Goal: Information Seeking & Learning: Learn about a topic

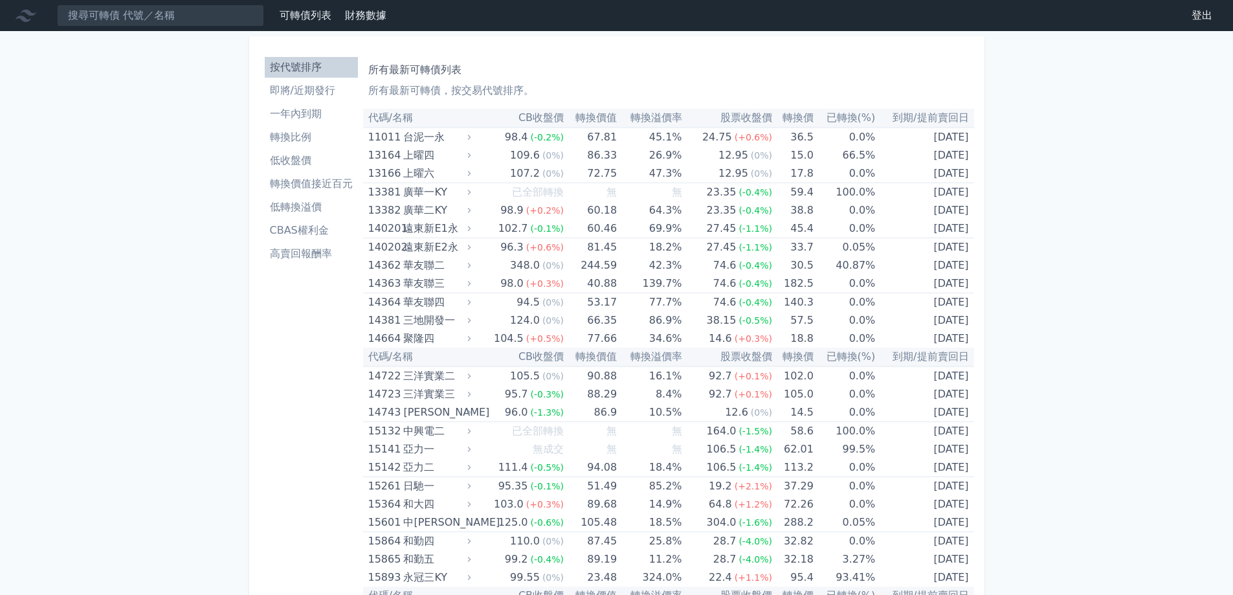
click at [310, 203] on li "低轉換溢價" at bounding box center [311, 207] width 93 height 16
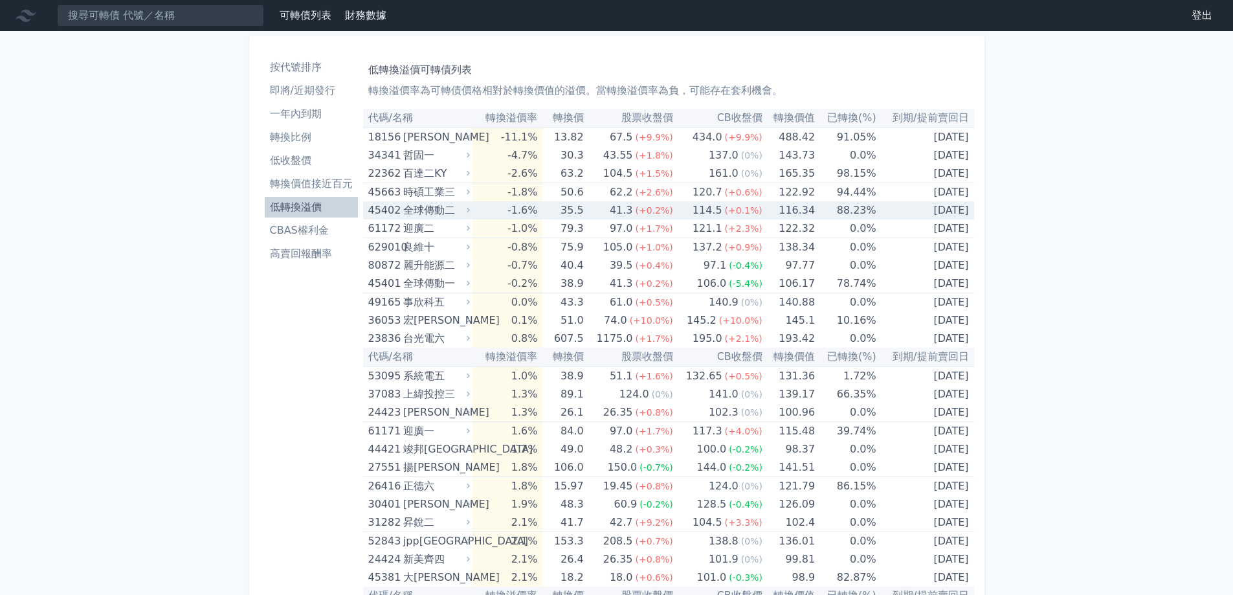
click at [708, 212] on div "114.5" at bounding box center [707, 210] width 35 height 18
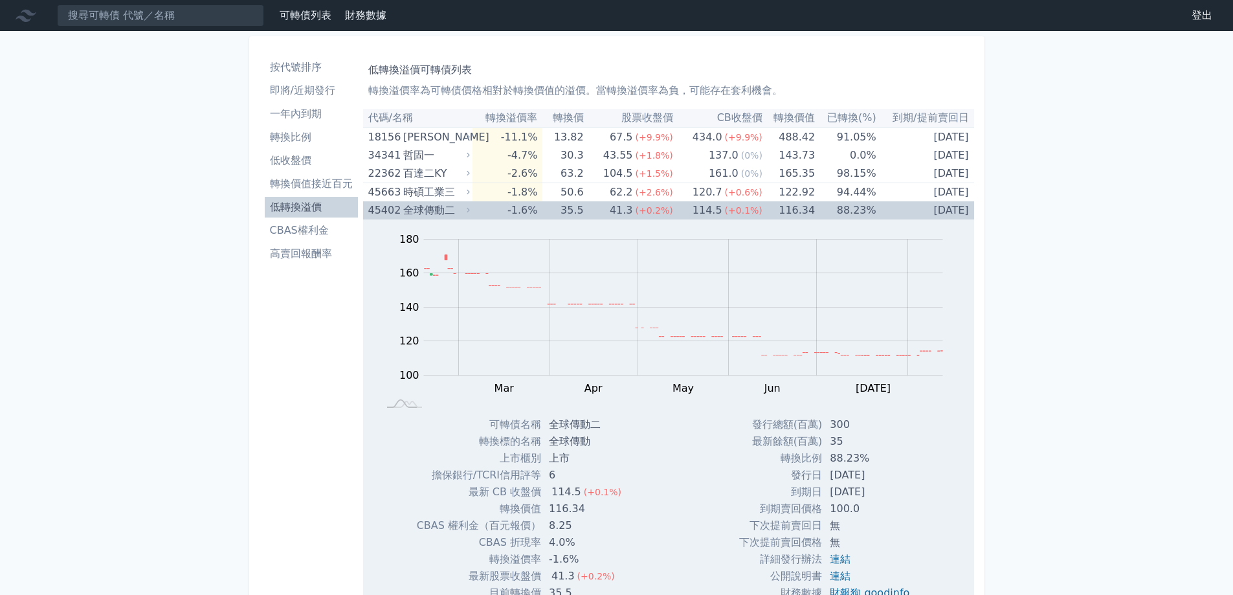
click at [703, 216] on div "114.5" at bounding box center [707, 210] width 35 height 18
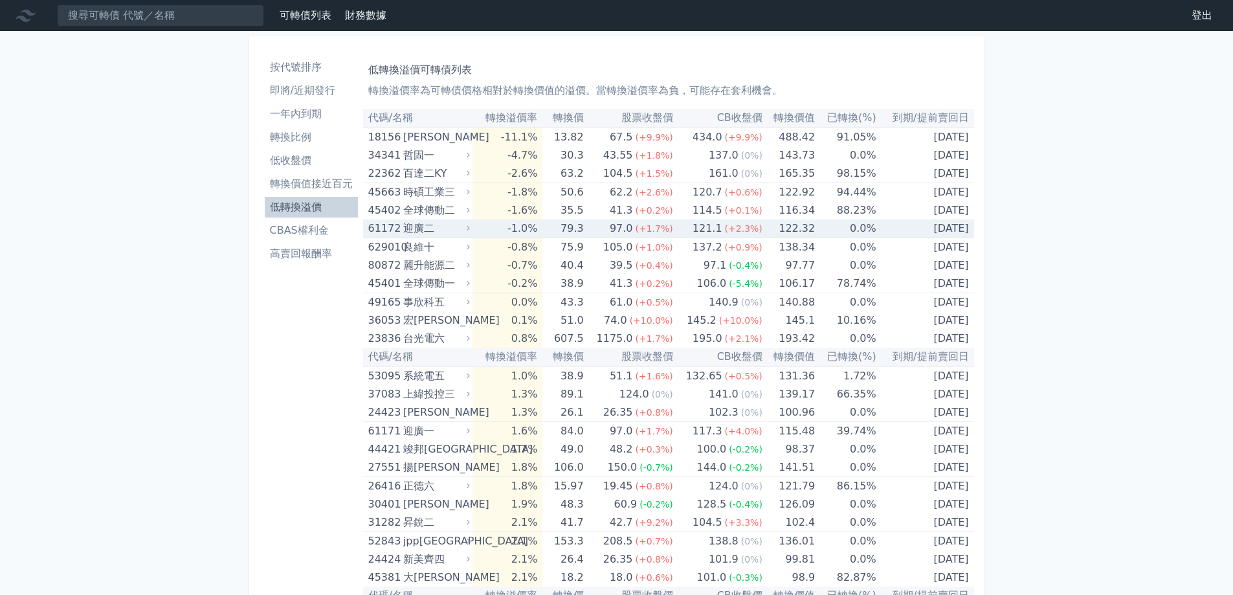
click at [699, 236] on div "121.1" at bounding box center [707, 228] width 35 height 18
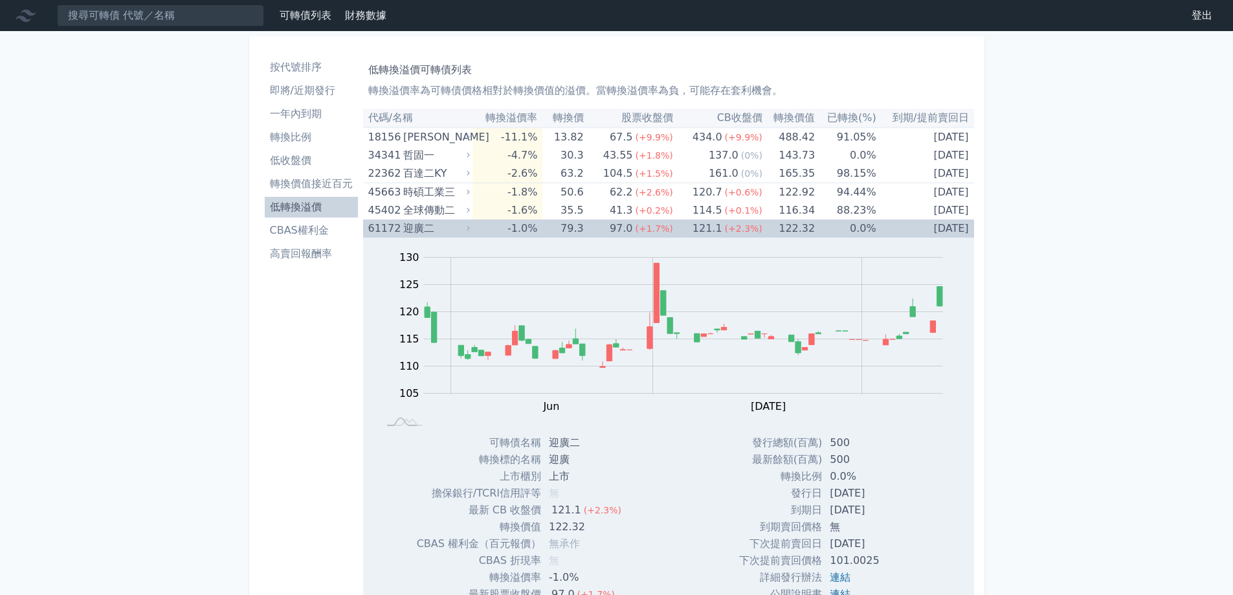
click at [624, 221] on div "97.0" at bounding box center [621, 228] width 28 height 18
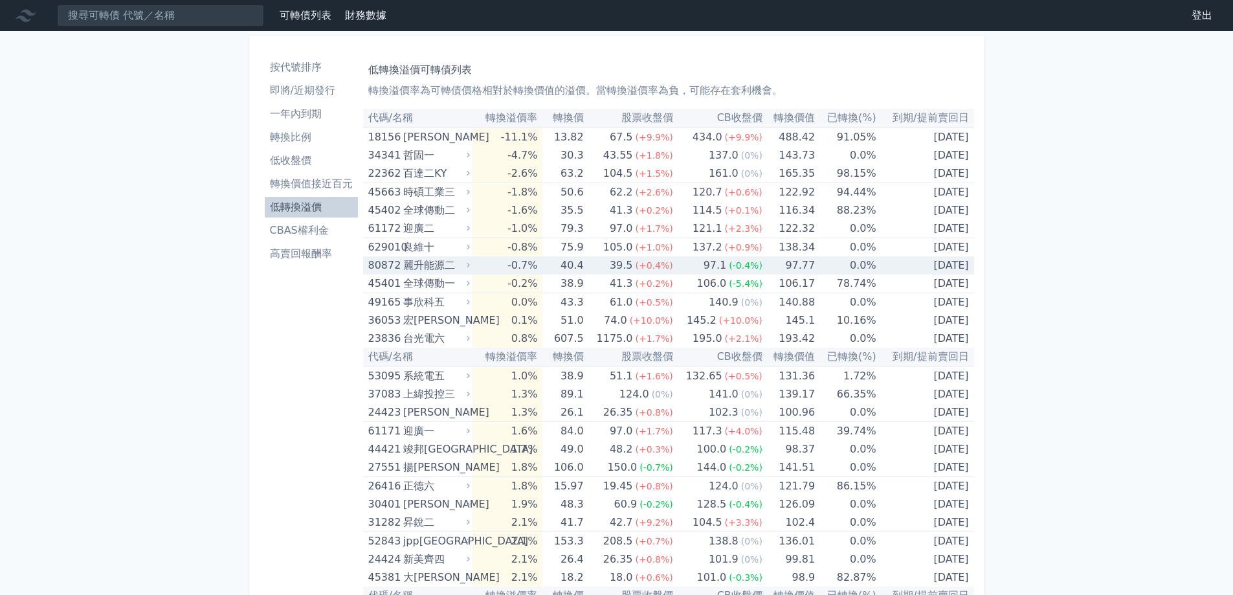
click at [629, 271] on div "39.5" at bounding box center [621, 265] width 28 height 18
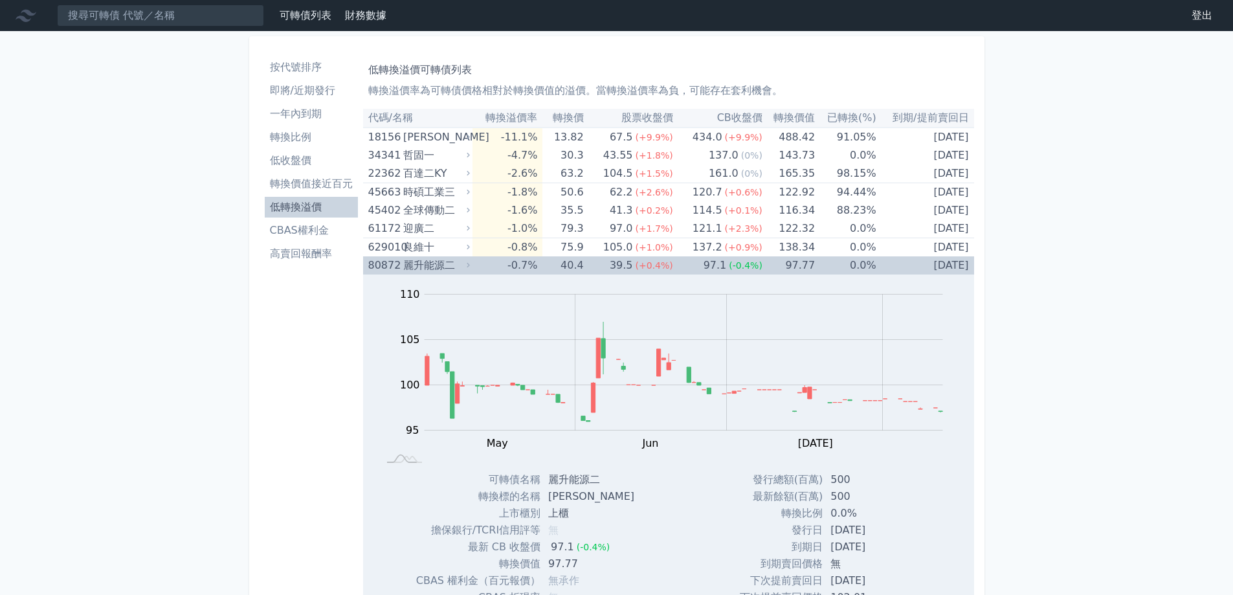
click at [629, 271] on div "39.5" at bounding box center [621, 265] width 28 height 18
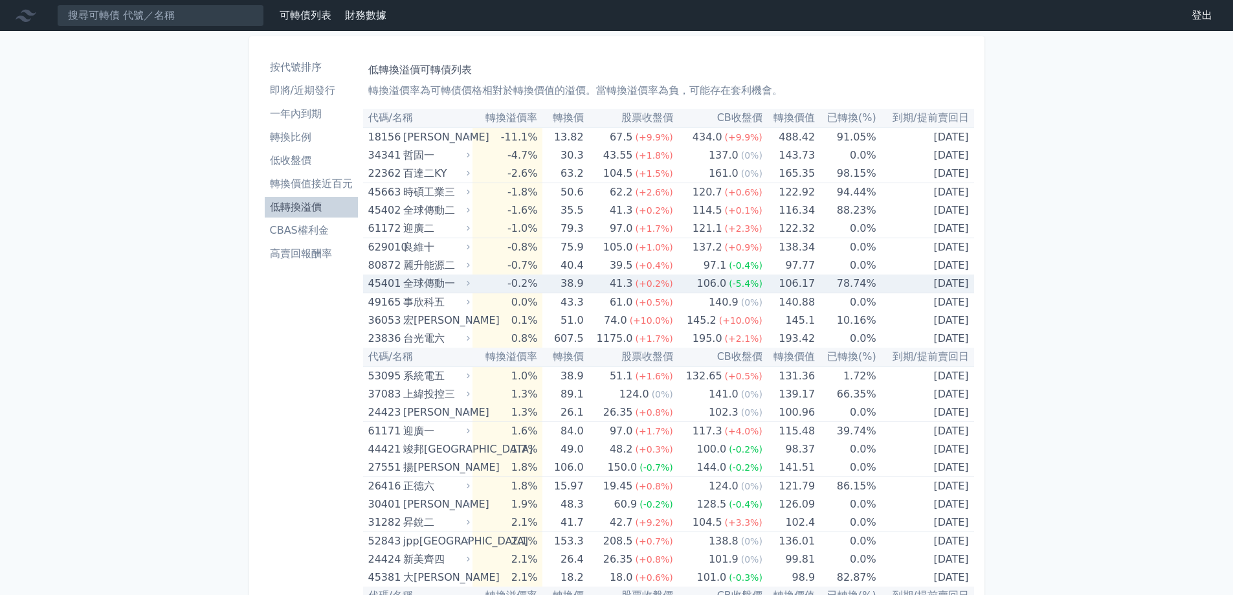
click at [603, 289] on td "41.3 (+0.2%)" at bounding box center [628, 284] width 89 height 19
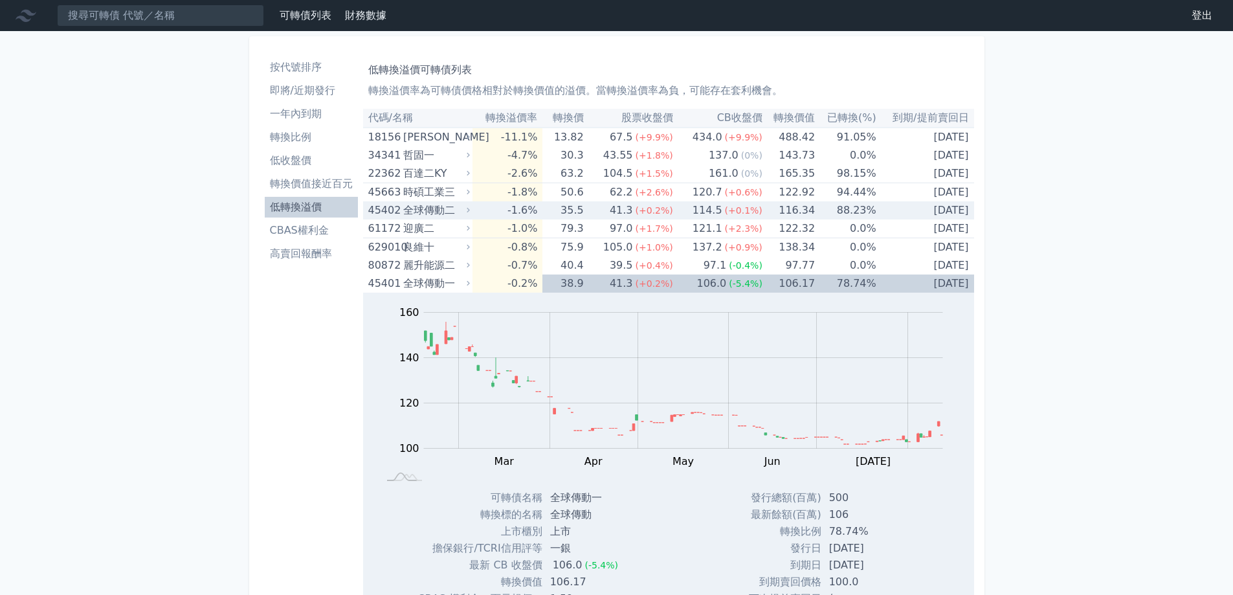
click at [564, 215] on td "35.5" at bounding box center [563, 210] width 41 height 18
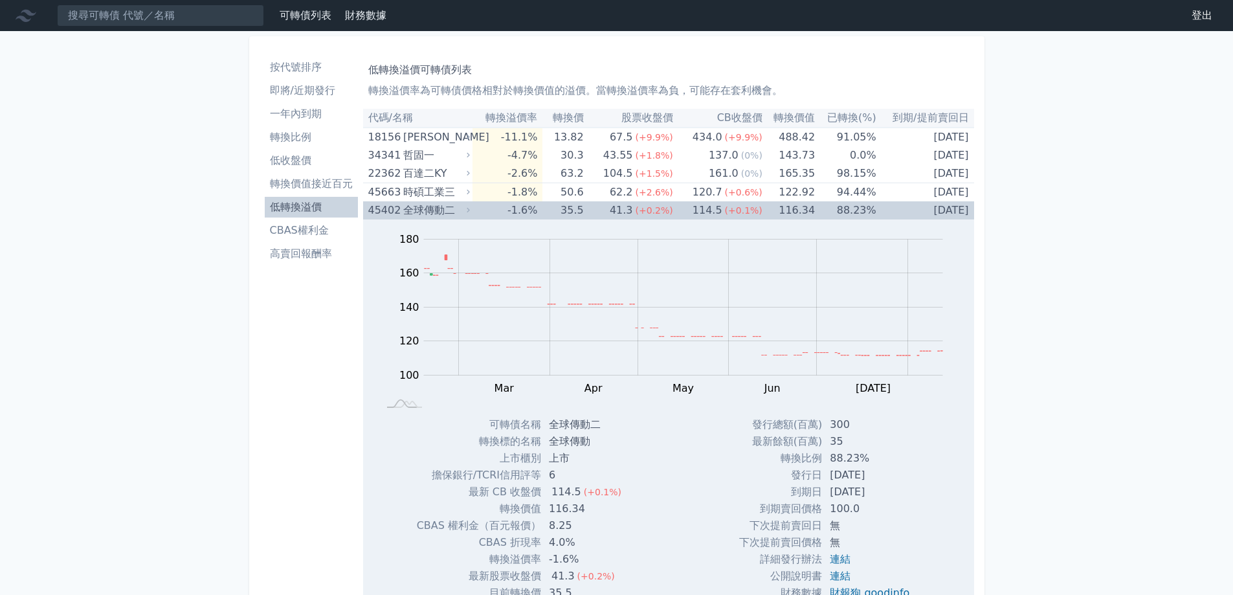
click at [564, 215] on td "35.5" at bounding box center [563, 210] width 41 height 18
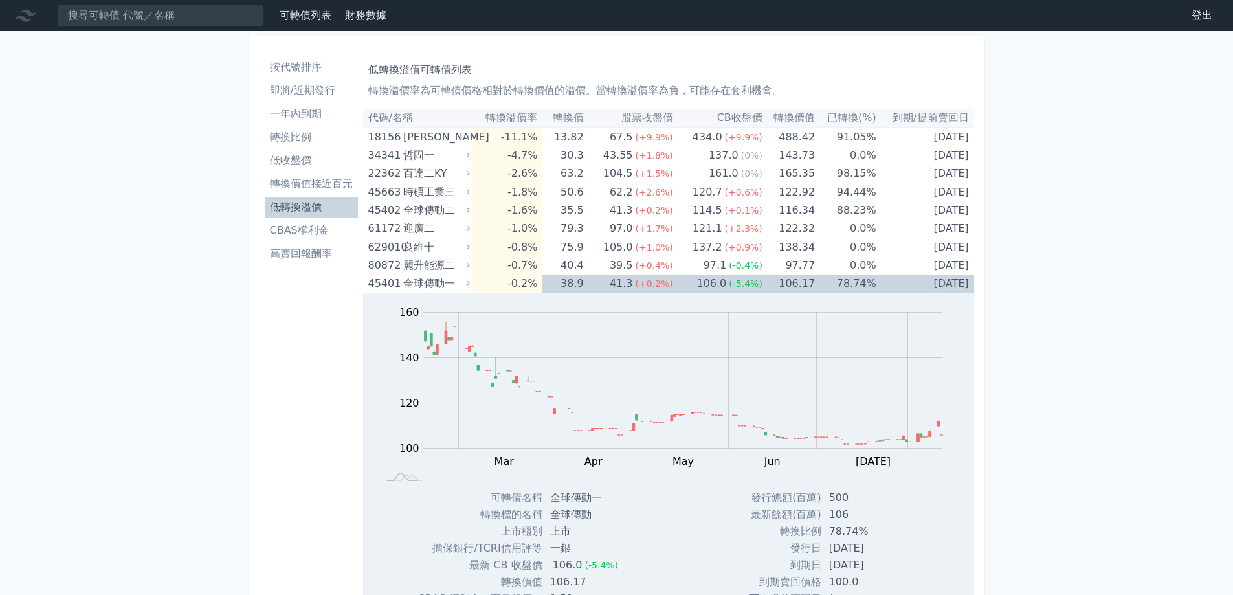
click at [462, 284] on div "全球傳動一" at bounding box center [435, 284] width 64 height 18
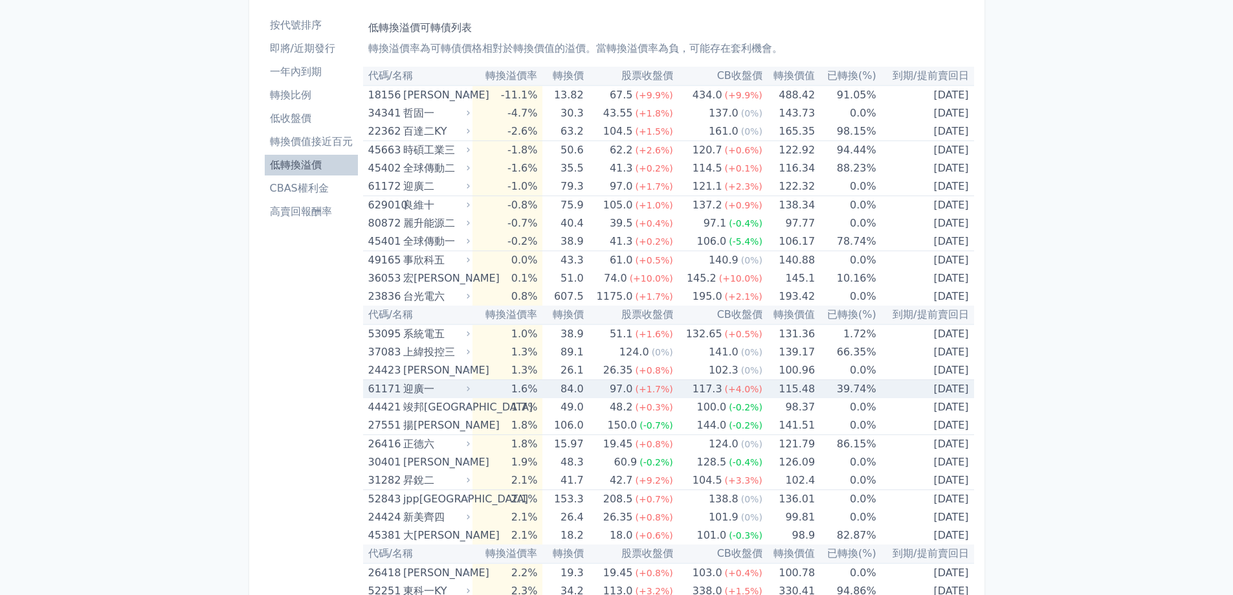
scroll to position [65, 0]
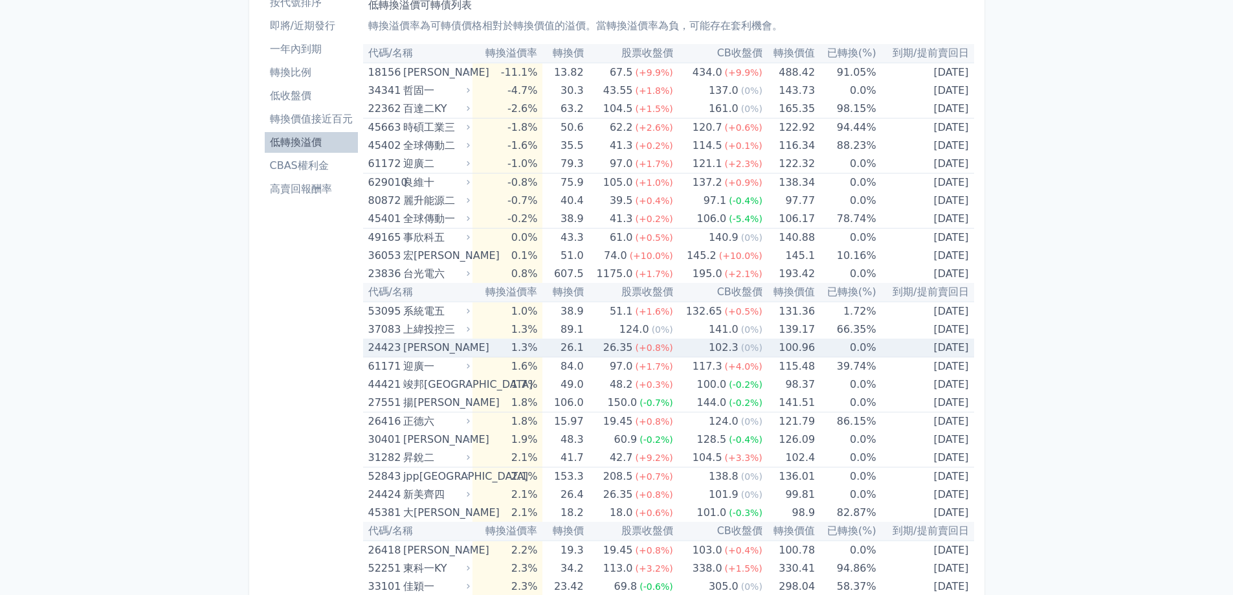
click at [457, 350] on div "[PERSON_NAME]" at bounding box center [435, 348] width 64 height 18
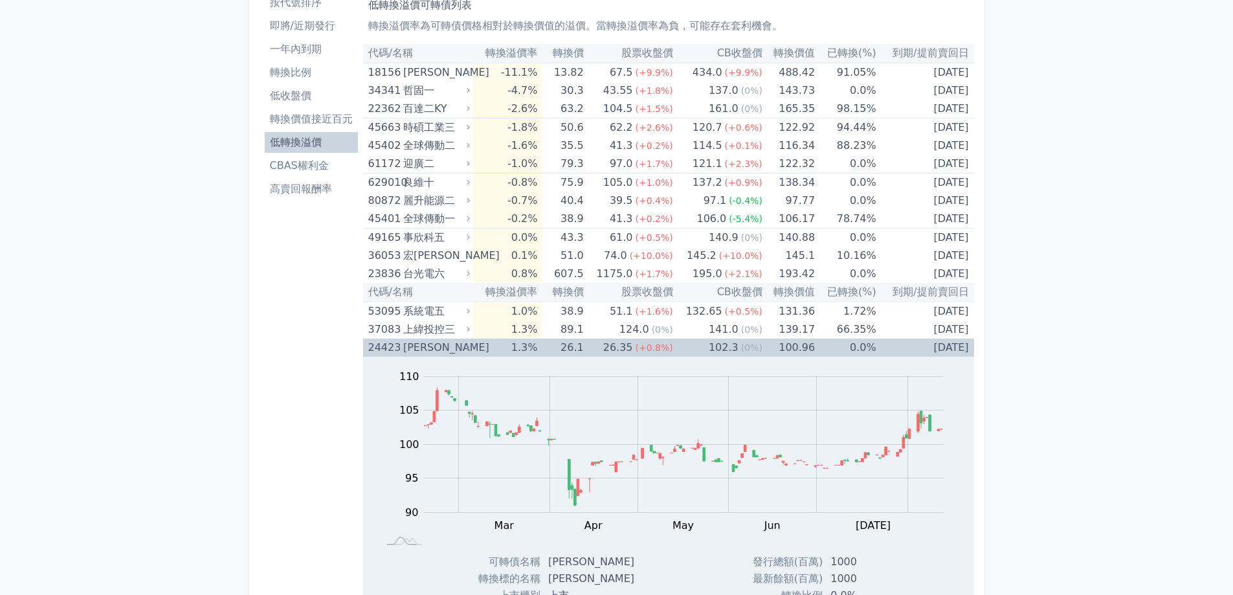
click at [457, 350] on div "[PERSON_NAME]" at bounding box center [435, 348] width 64 height 18
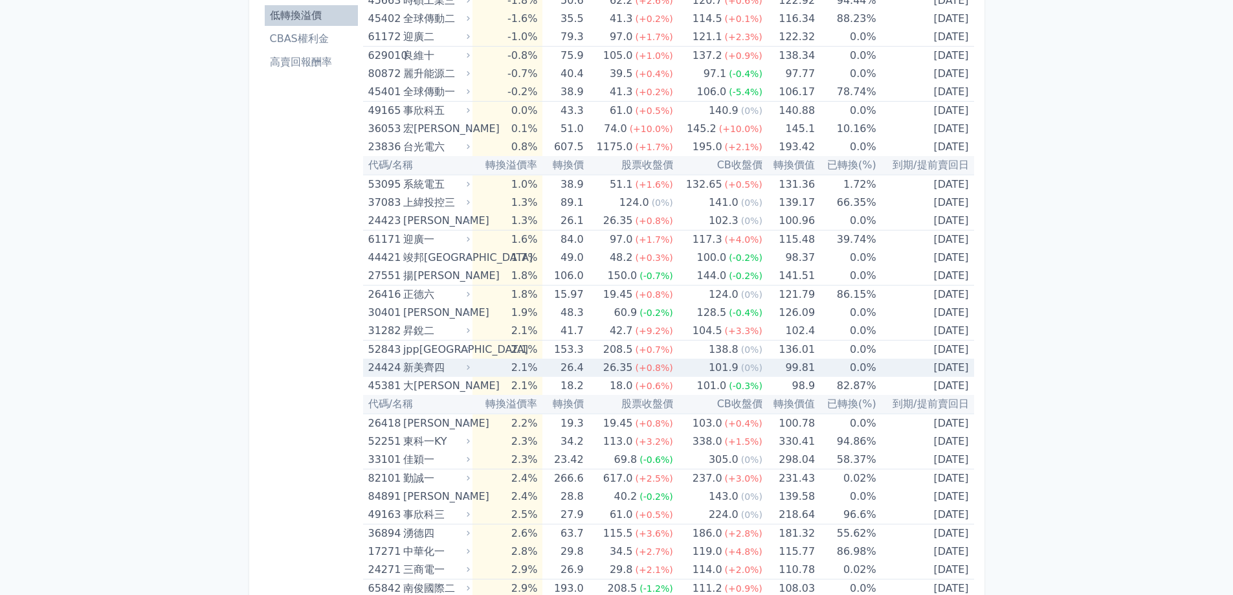
scroll to position [194, 0]
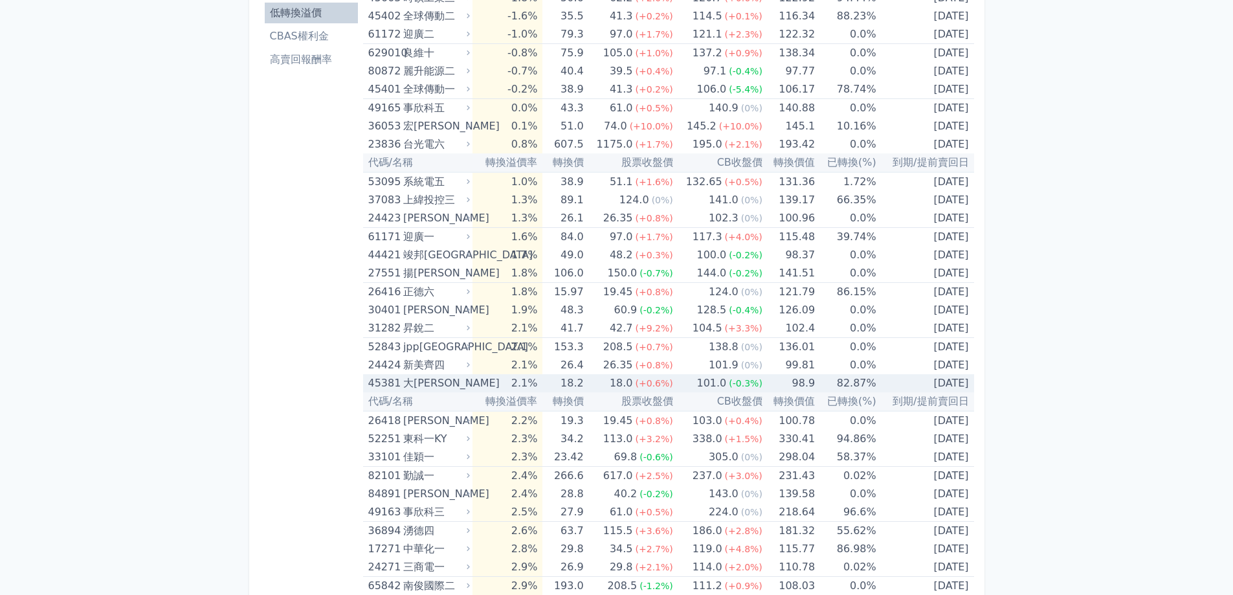
click at [628, 385] on div "18.0" at bounding box center [621, 383] width 28 height 18
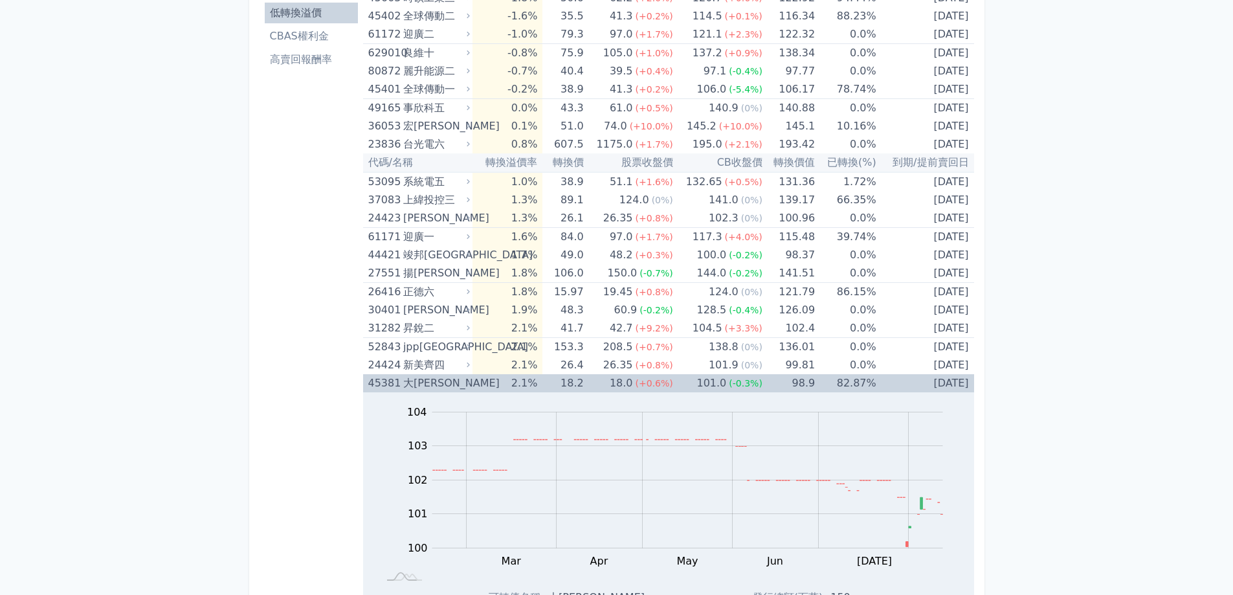
click at [627, 385] on div "18.0" at bounding box center [621, 383] width 28 height 18
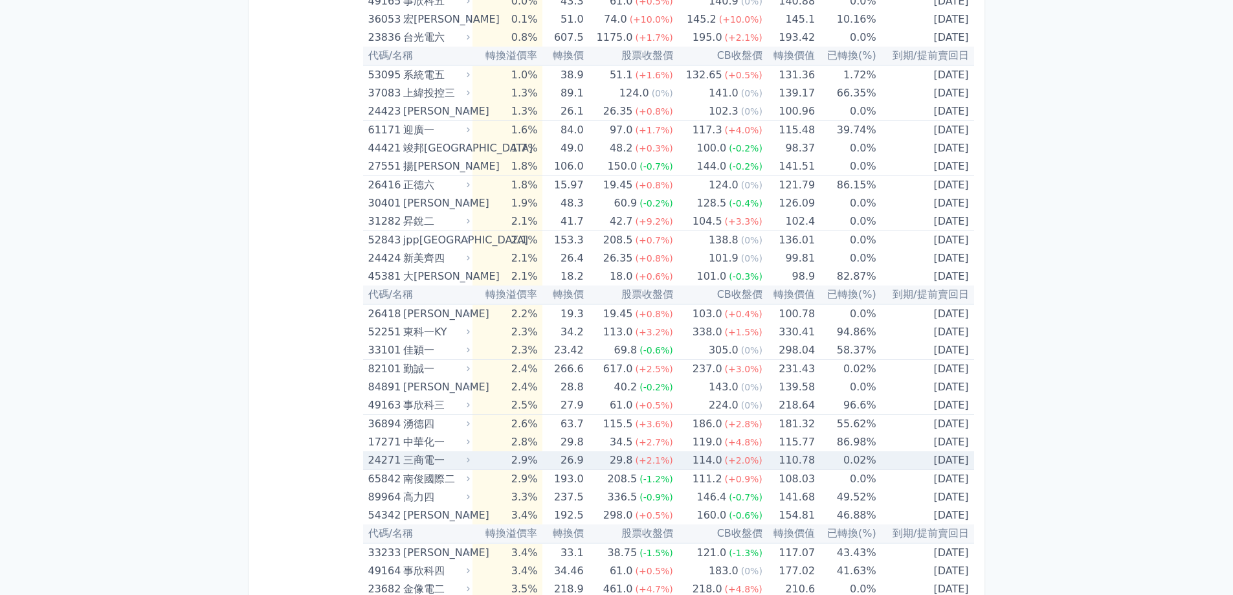
scroll to position [324, 0]
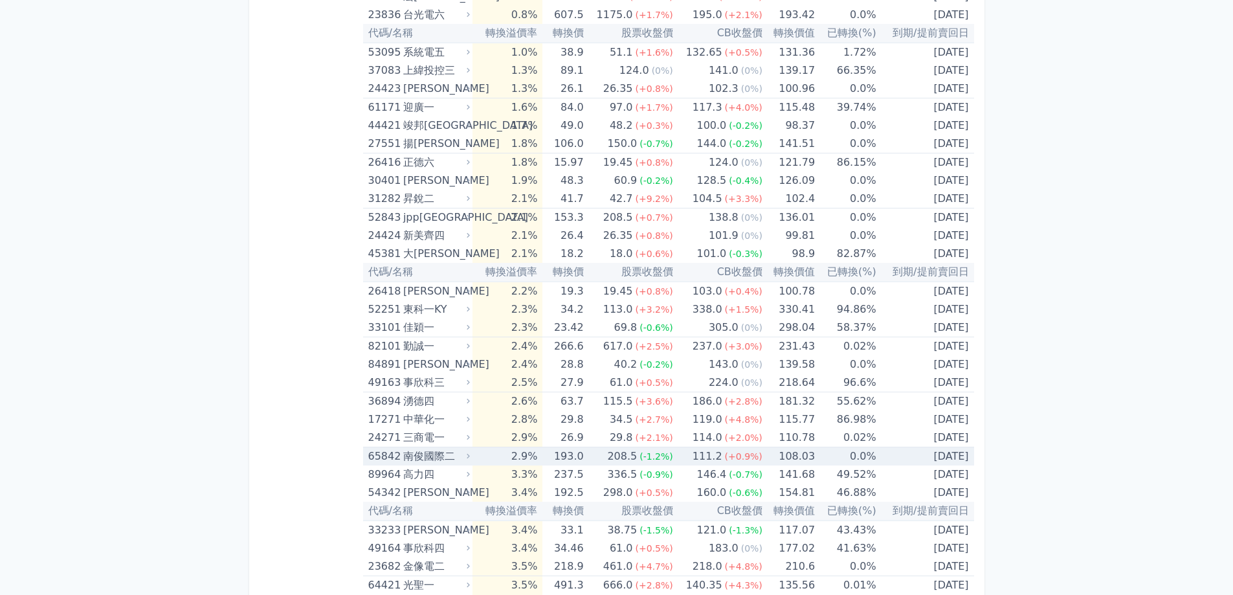
click at [631, 460] on div "208.5" at bounding box center [622, 456] width 35 height 18
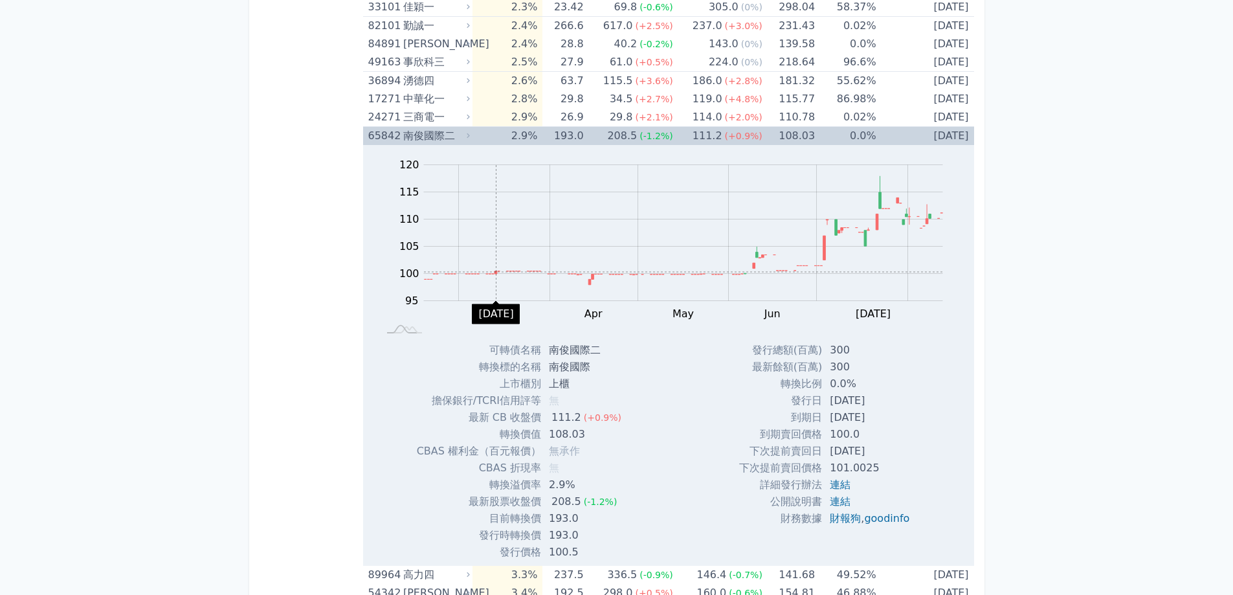
scroll to position [647, 0]
click at [530, 132] on td "2.9%" at bounding box center [508, 133] width 70 height 19
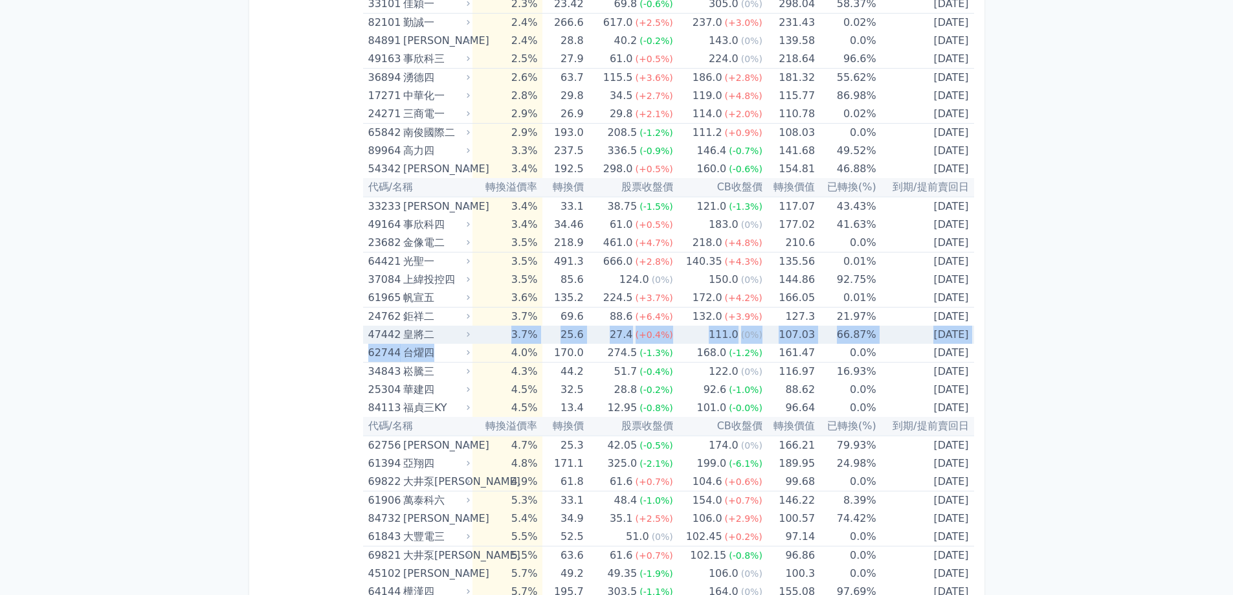
drag, startPoint x: 523, startPoint y: 350, endPoint x: 512, endPoint y: 341, distance: 14.3
click at [514, 340] on td "3.7%" at bounding box center [508, 335] width 70 height 18
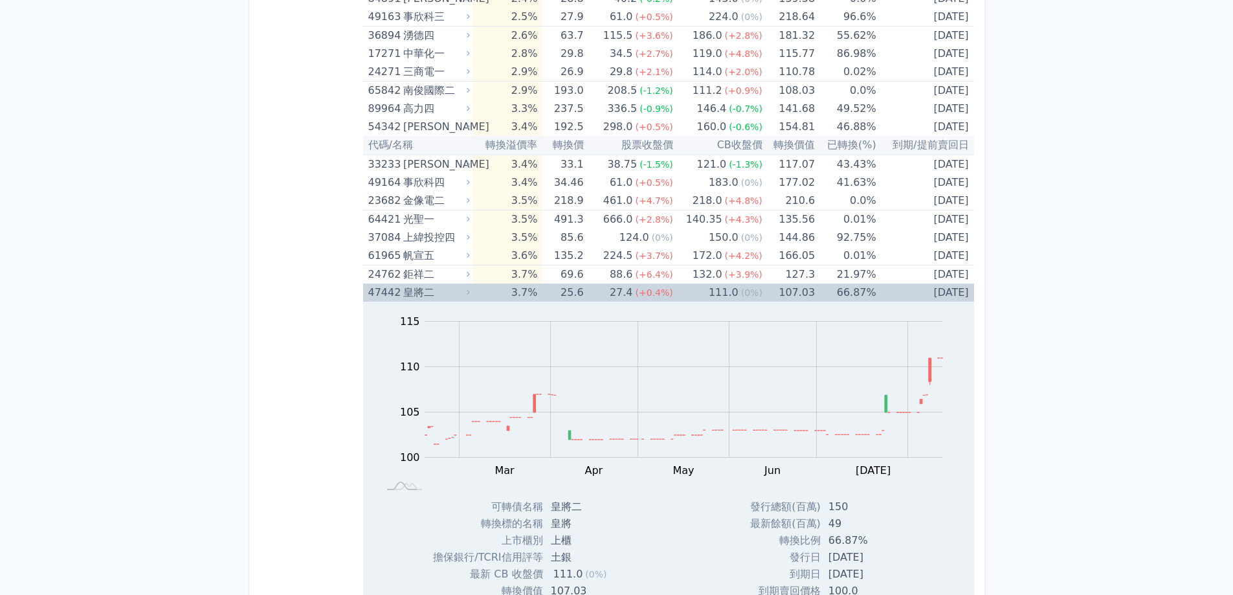
scroll to position [712, 0]
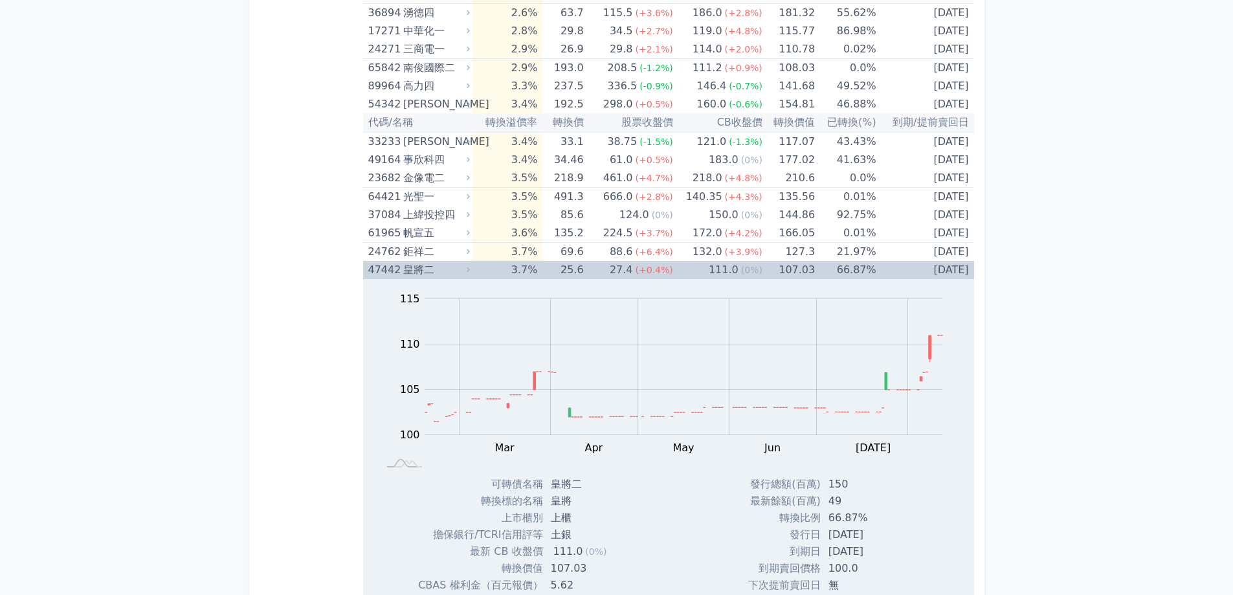
click at [521, 270] on td "3.7%" at bounding box center [508, 270] width 70 height 18
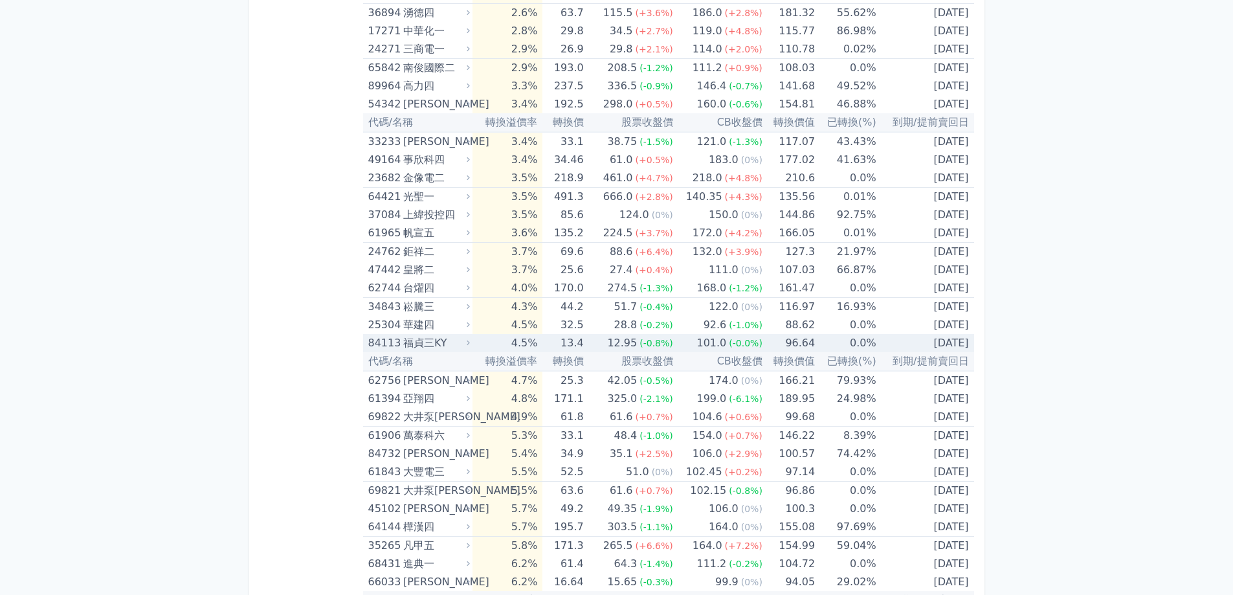
click at [508, 343] on td "4.5%" at bounding box center [508, 343] width 70 height 18
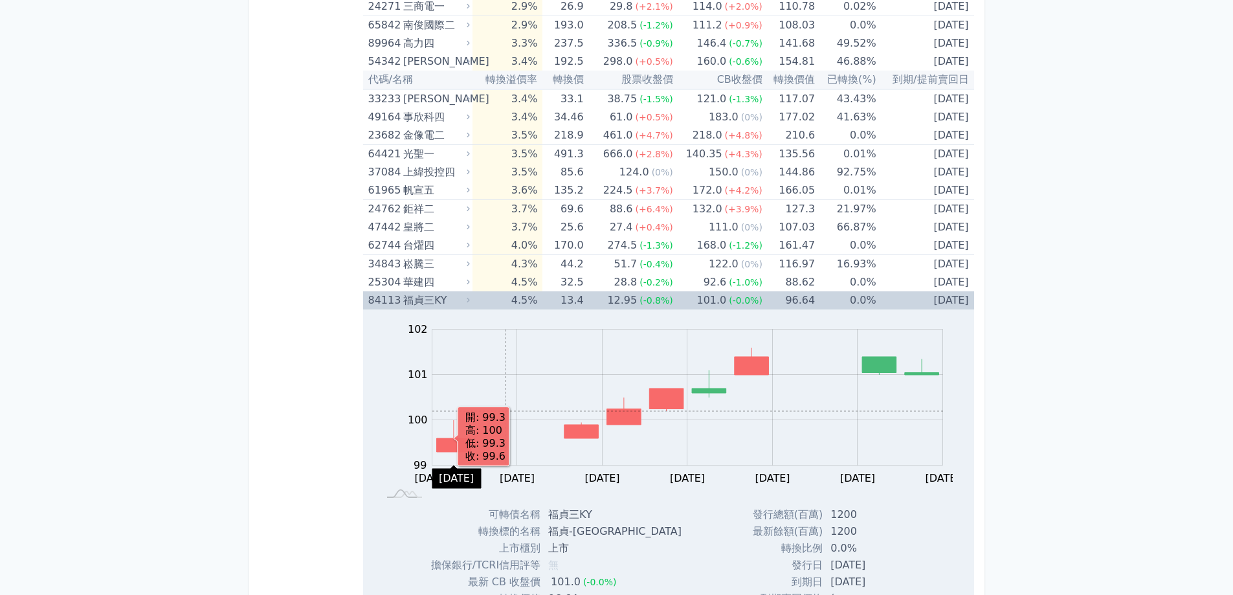
scroll to position [842, 0]
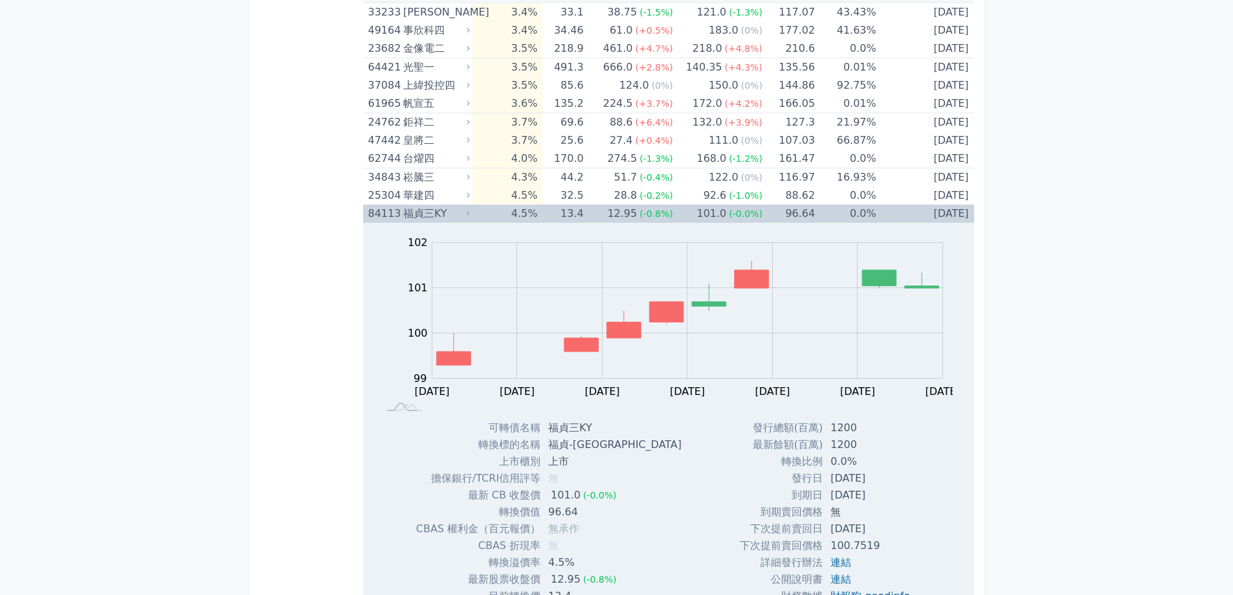
click at [473, 218] on tr "84113 [PERSON_NAME] 4.5% 13.4 12.95 (-0.8%) 101.0 (-0.0%) 96.64 0.0% [DATE]" at bounding box center [668, 214] width 611 height 18
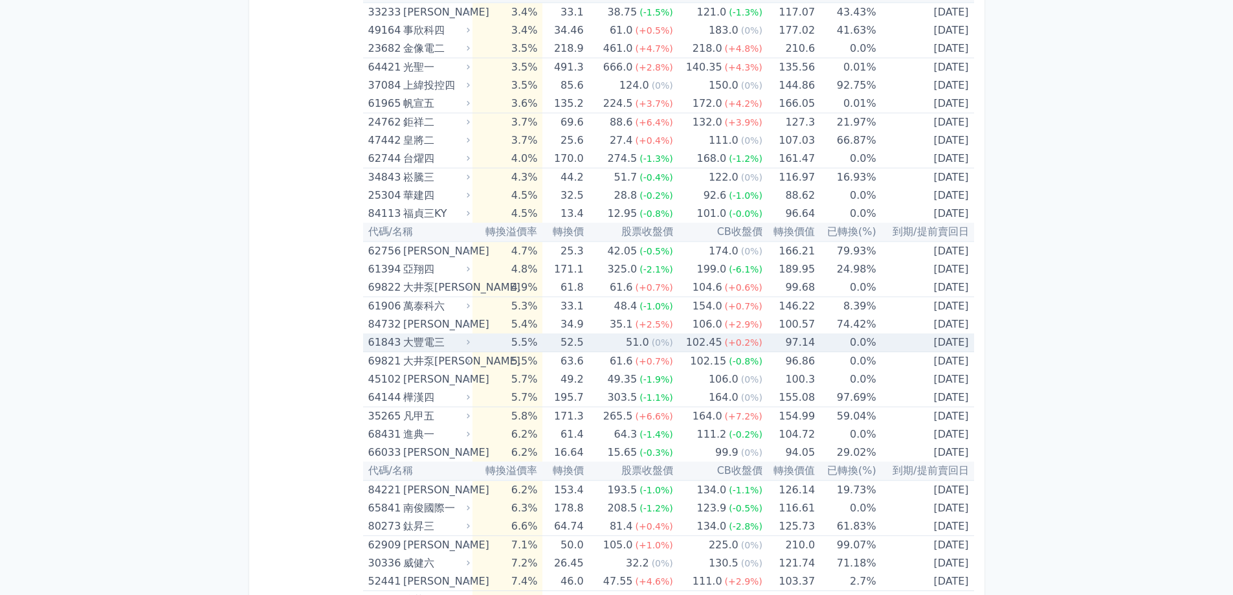
click at [472, 346] on icon at bounding box center [468, 342] width 8 height 8
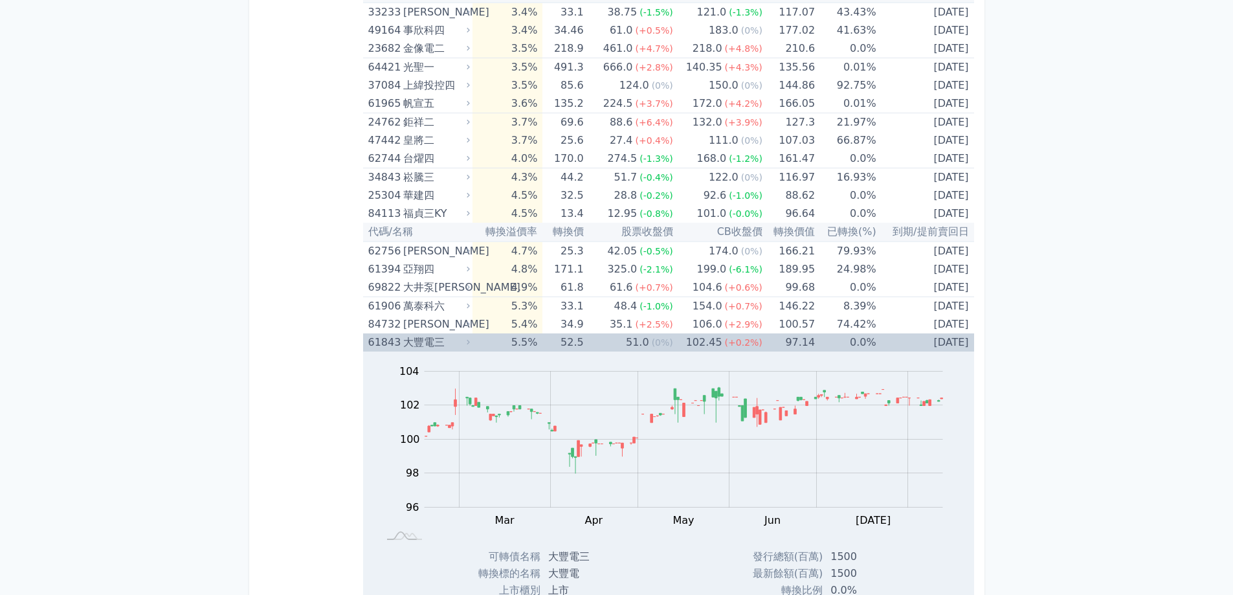
click at [472, 346] on icon at bounding box center [468, 342] width 8 height 8
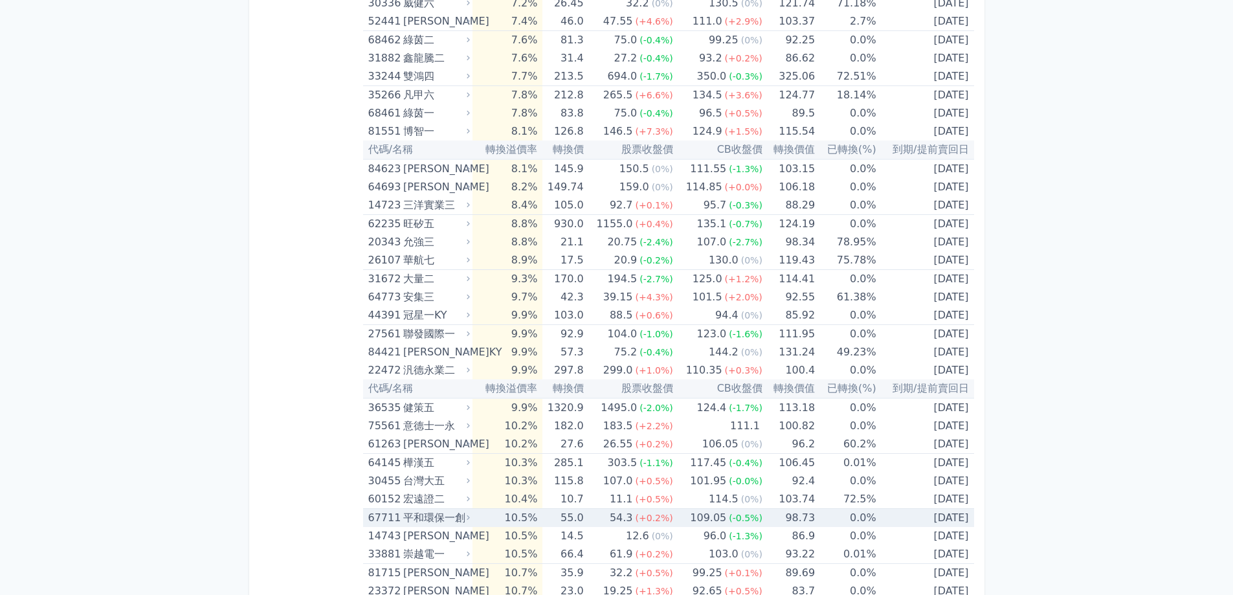
scroll to position [1424, 0]
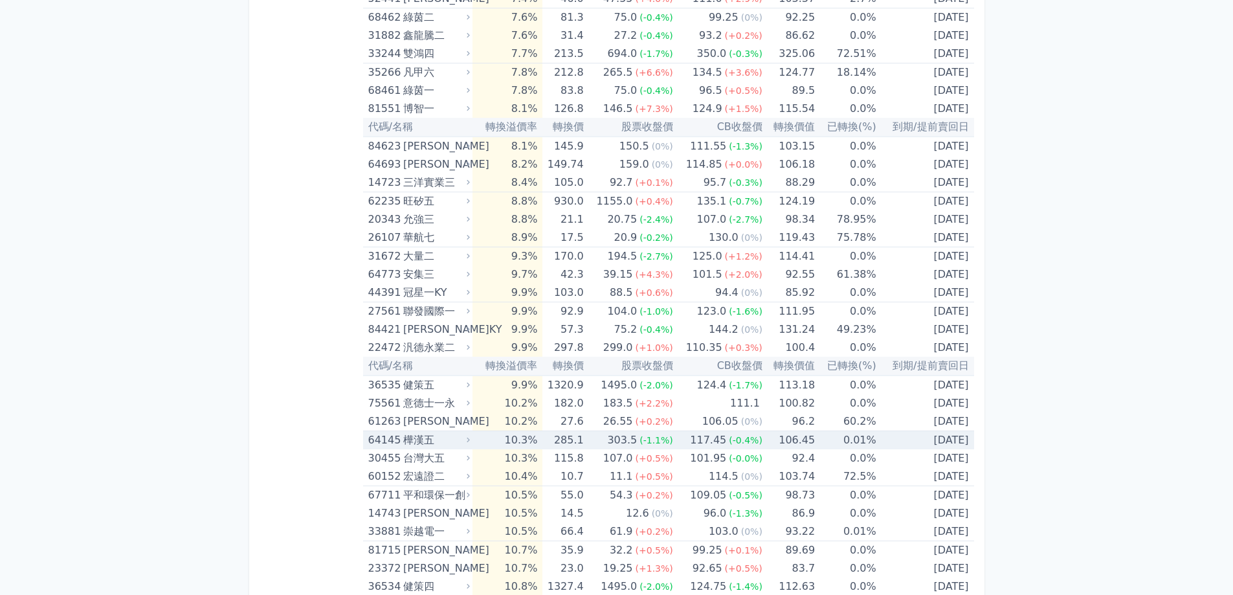
click at [473, 447] on div "64145 樺漢五" at bounding box center [420, 440] width 104 height 18
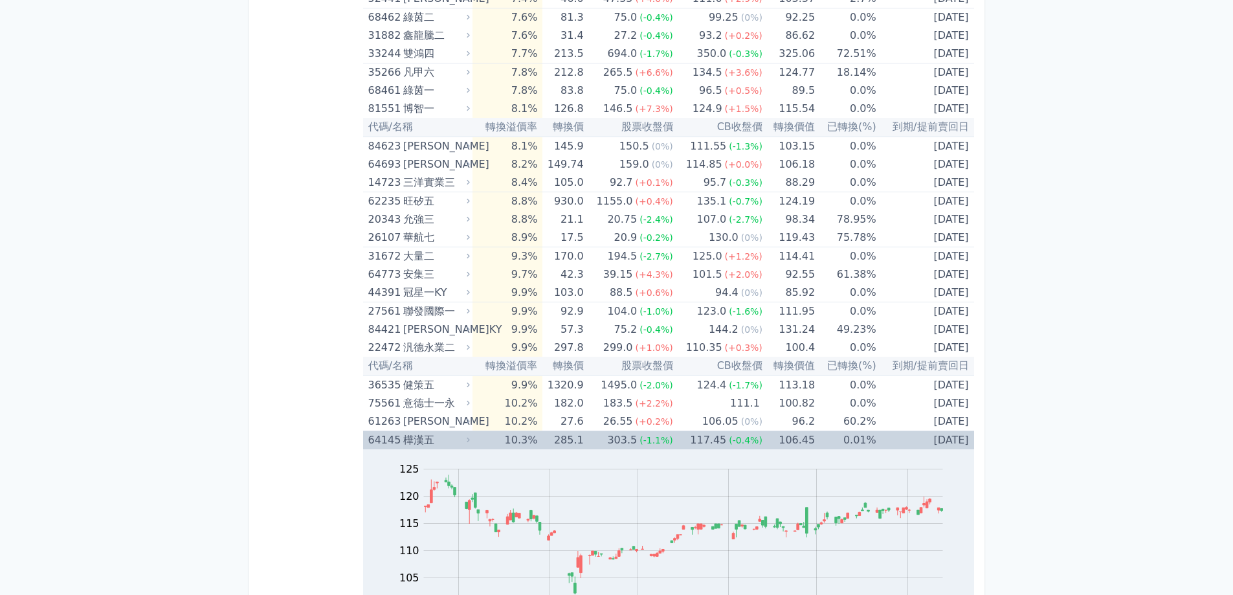
click at [473, 447] on div "64145 樺漢五" at bounding box center [420, 440] width 104 height 18
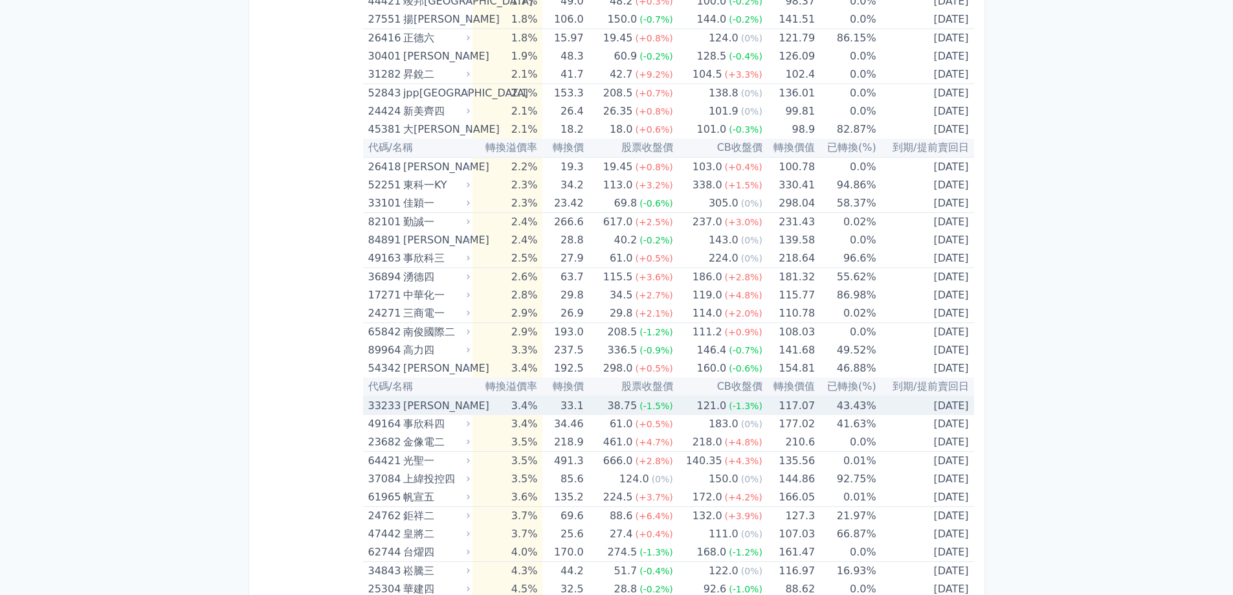
scroll to position [453, 0]
